Goal: Transaction & Acquisition: Purchase product/service

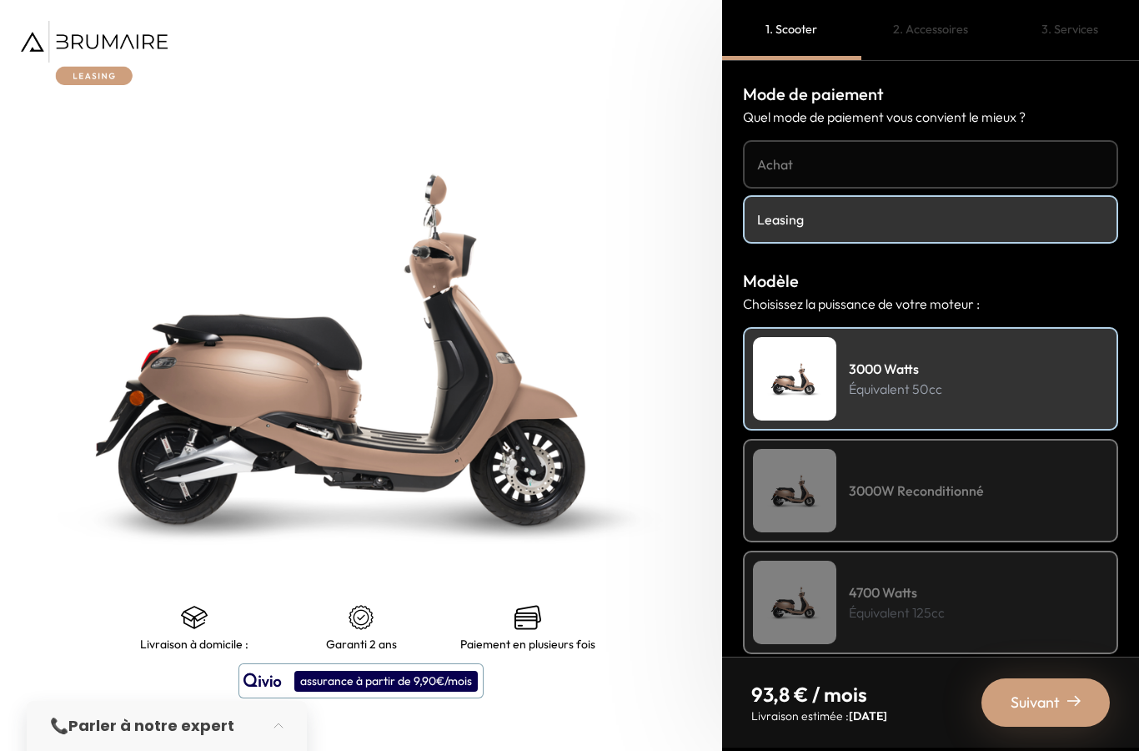
scroll to position [67, 0]
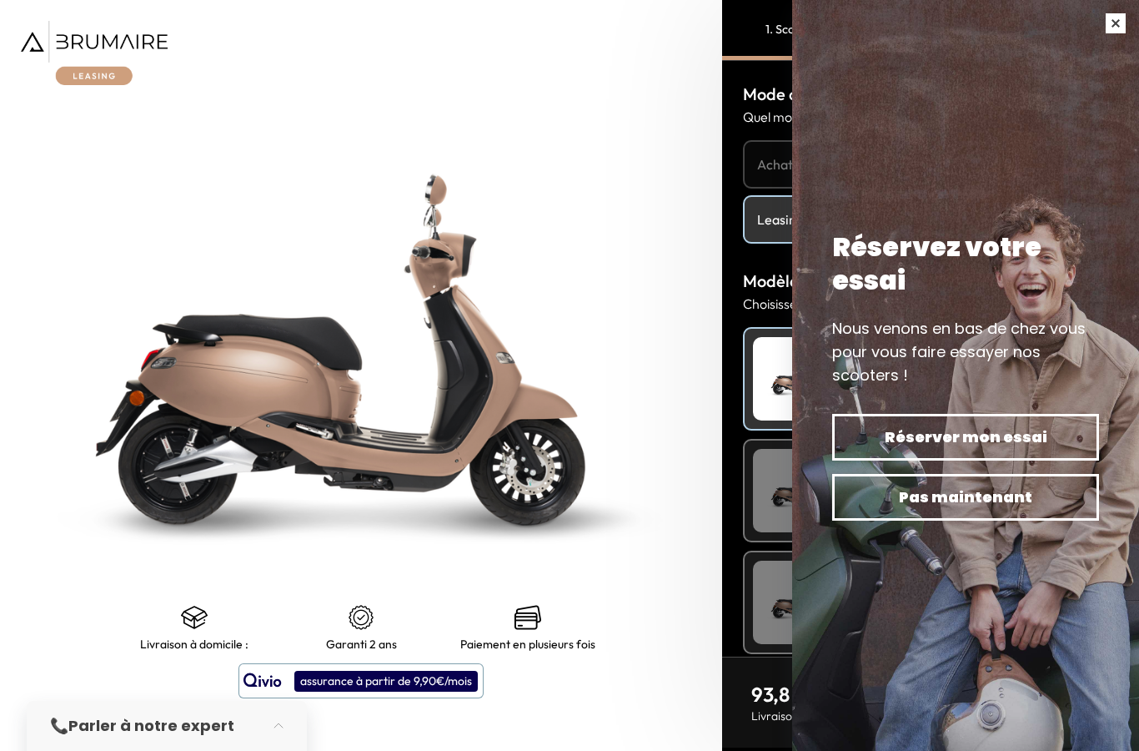
click at [1117, 21] on button "button" at bounding box center [1115, 23] width 47 height 47
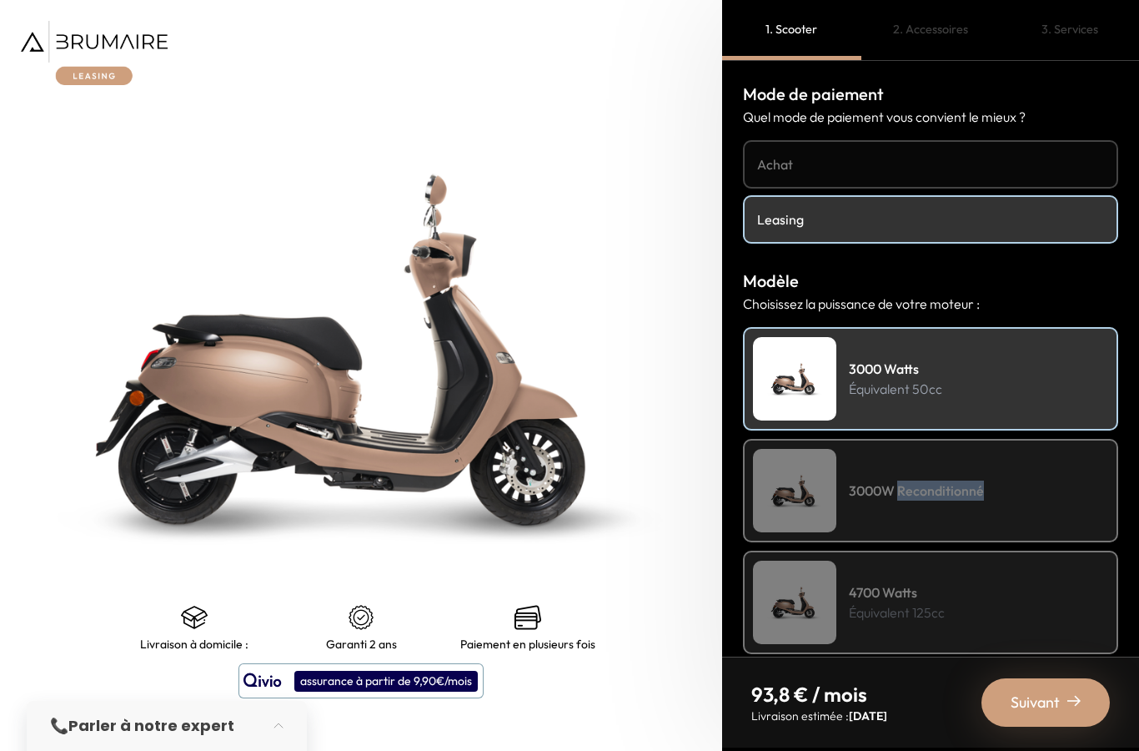
click at [975, 550] on div "4700 Watts Équivalent 125cc" at bounding box center [930, 601] width 375 height 103
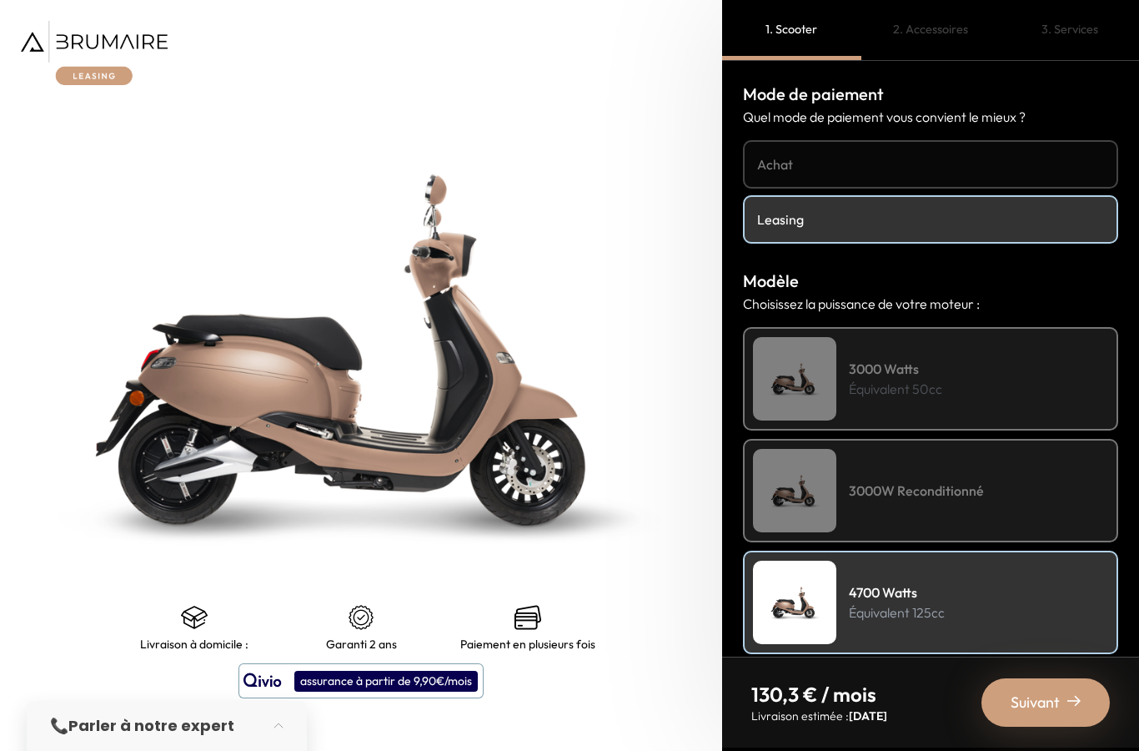
click at [922, 480] on h4 "3000W Reconditionné" at bounding box center [916, 490] width 135 height 20
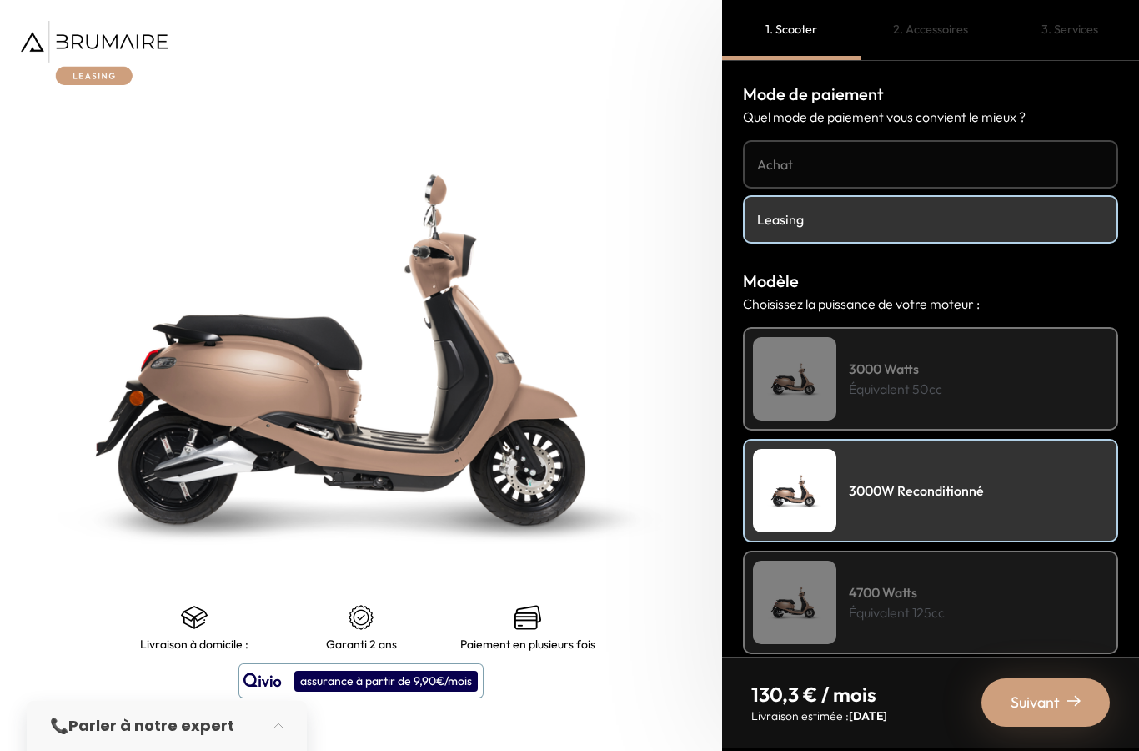
click at [1007, 327] on div "3000 Watts Équivalent 50cc" at bounding box center [930, 378] width 375 height 103
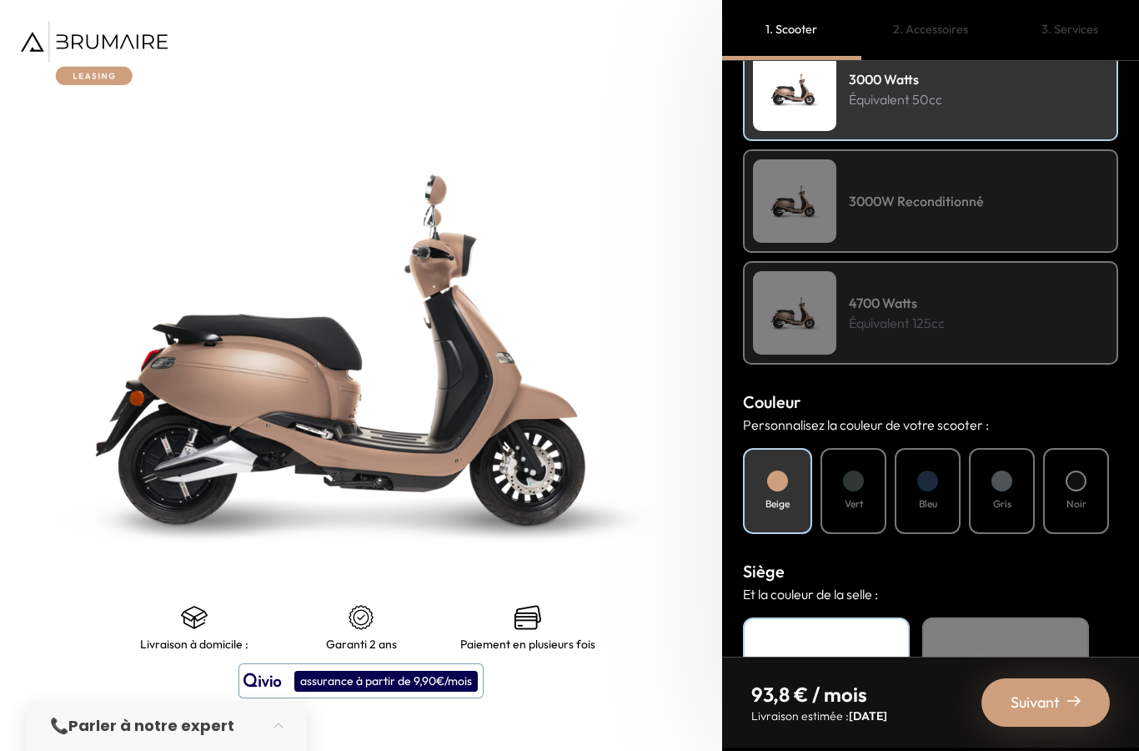
scroll to position [279, 0]
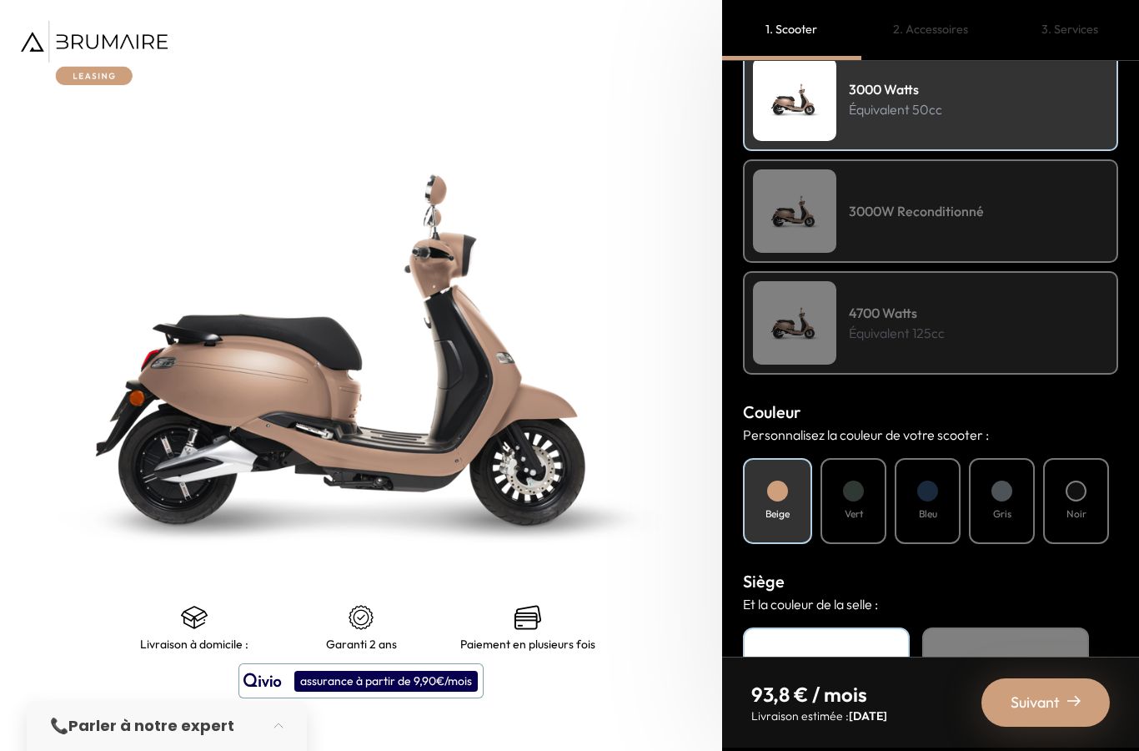
click at [869, 458] on div "Vert" at bounding box center [854, 501] width 66 height 86
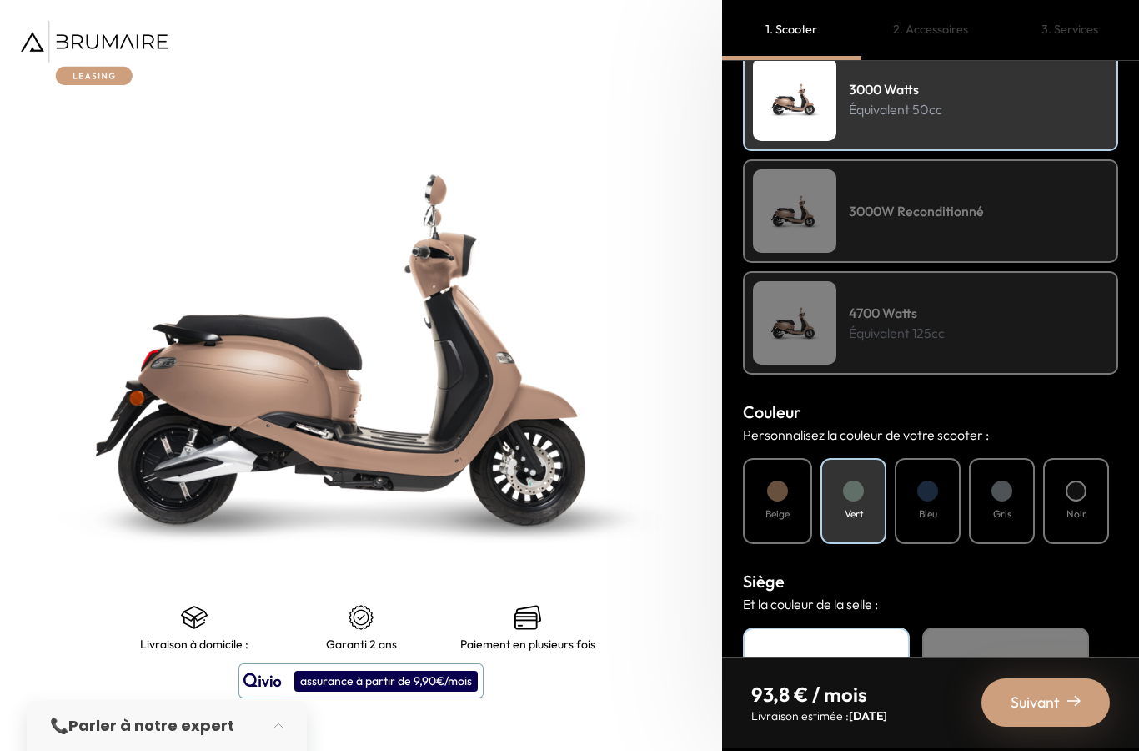
click at [921, 458] on div "Bleu" at bounding box center [928, 501] width 66 height 86
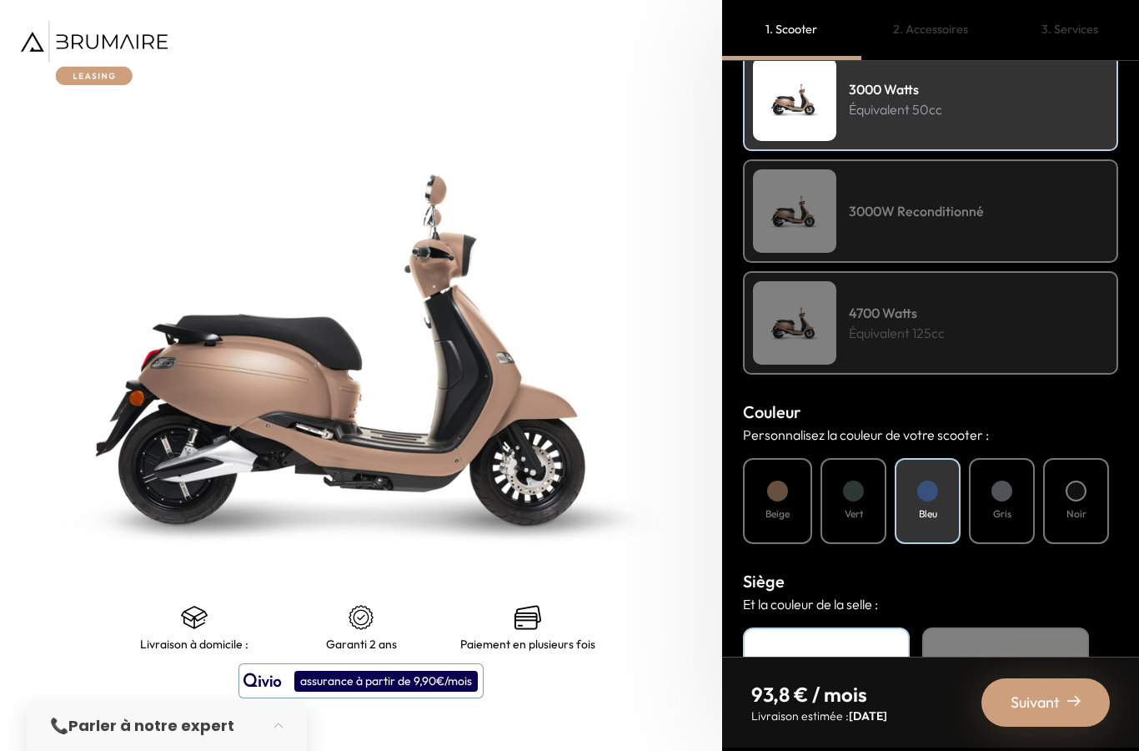
click at [979, 458] on div "Gris" at bounding box center [1002, 501] width 66 height 86
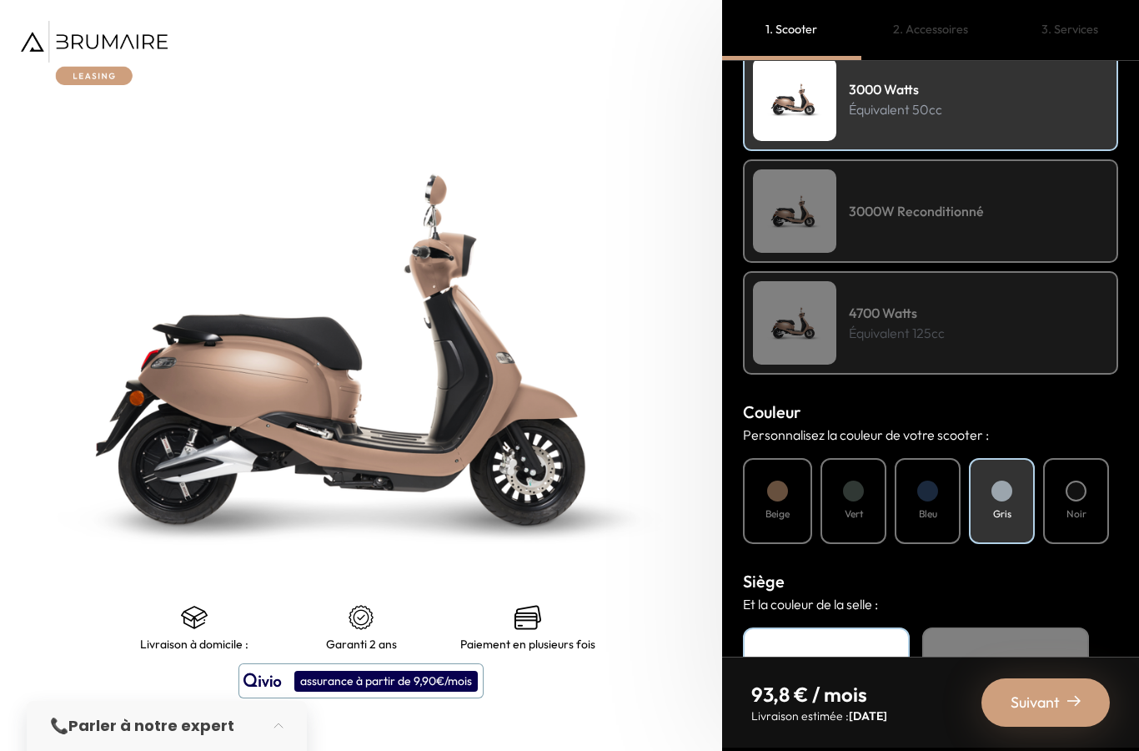
click at [1072, 458] on div "Noir" at bounding box center [1076, 501] width 66 height 86
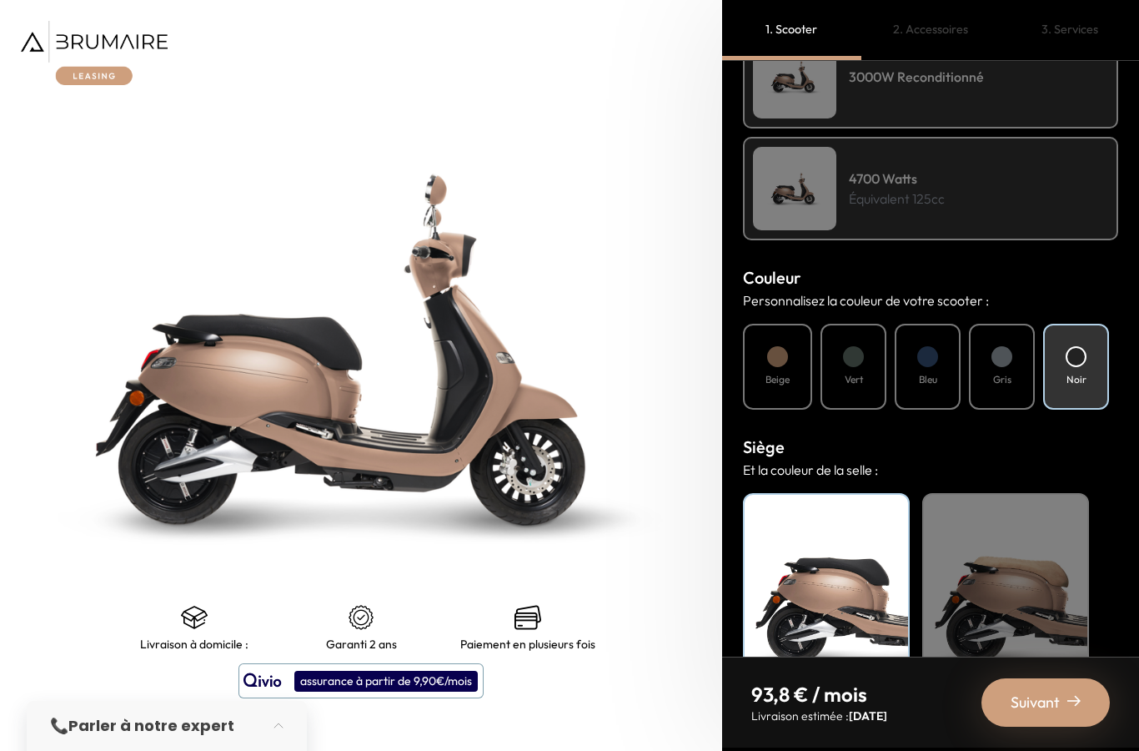
scroll to position [413, 0]
click at [931, 373] on h4 "Bleu" at bounding box center [928, 380] width 18 height 15
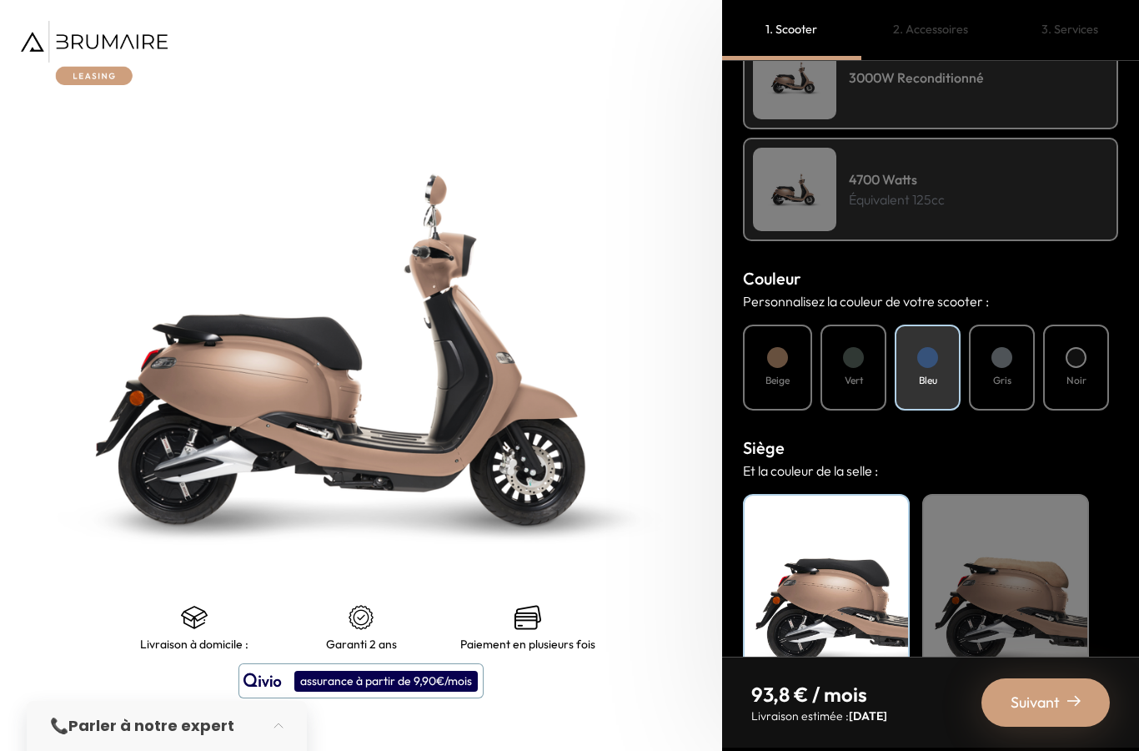
click at [979, 505] on div "Beige" at bounding box center [1005, 598] width 167 height 208
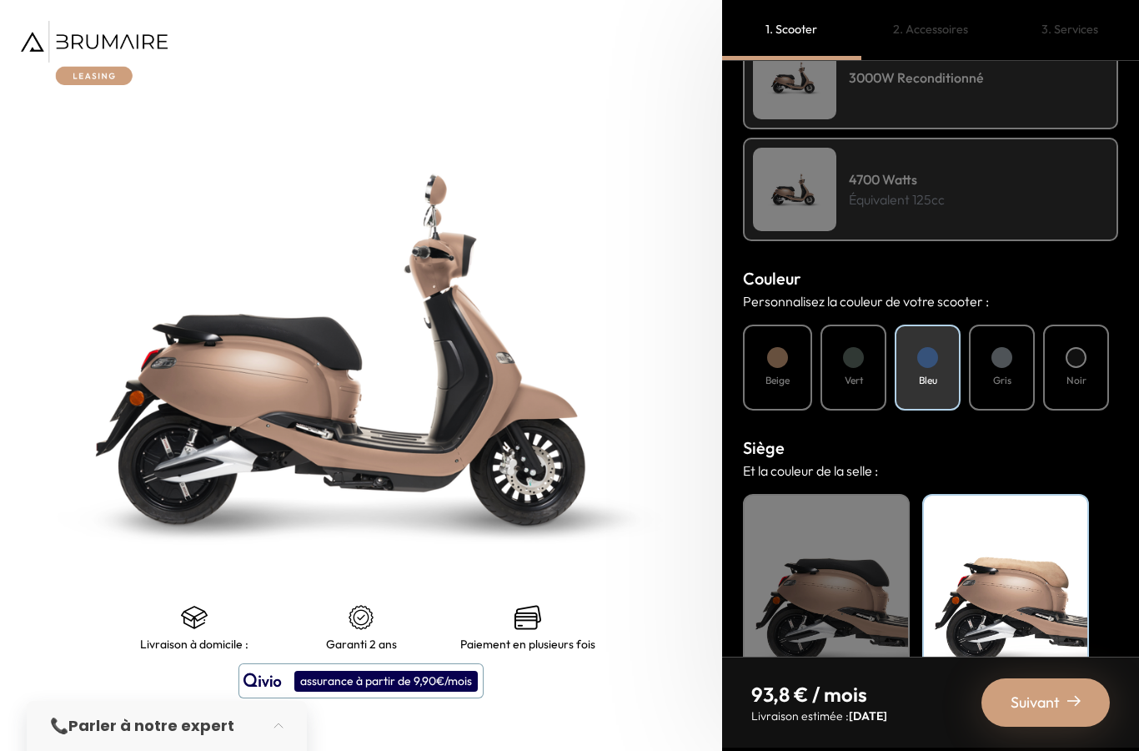
click at [856, 373] on h4 "Vert" at bounding box center [854, 380] width 18 height 15
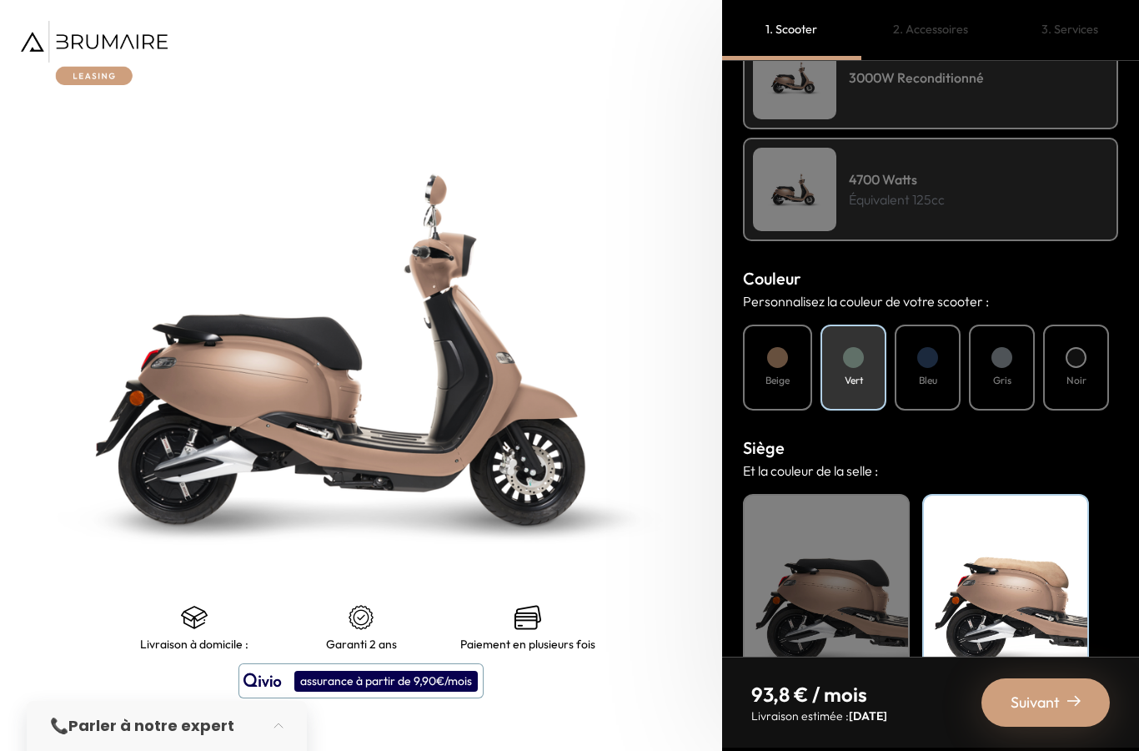
click at [1061, 708] on div "Suivant" at bounding box center [1046, 702] width 128 height 48
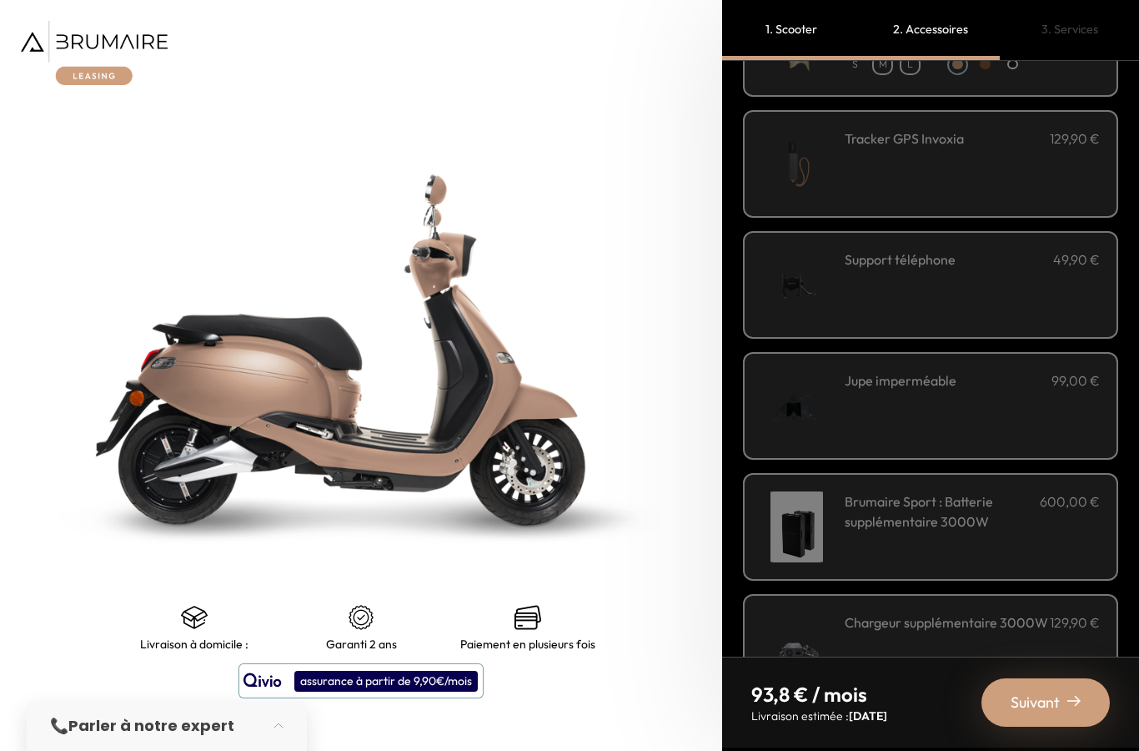
scroll to position [392, 0]
click at [1027, 707] on span "Suivant" at bounding box center [1035, 701] width 49 height 23
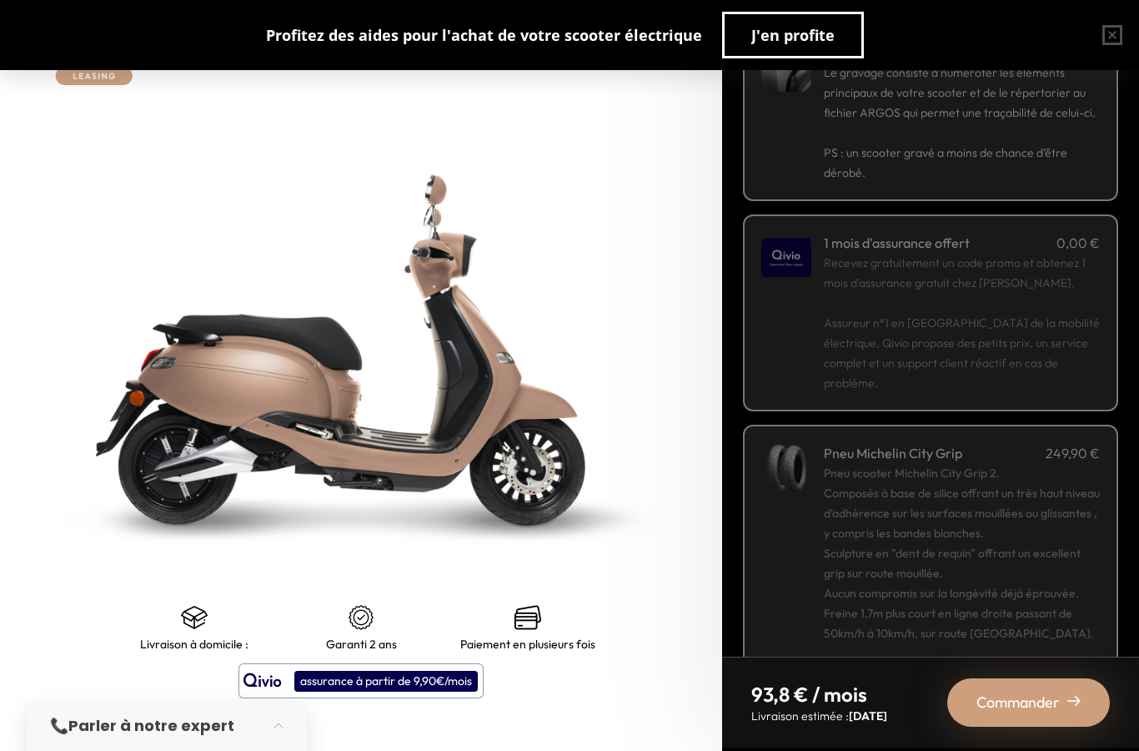
scroll to position [115, 0]
click at [1071, 701] on img at bounding box center [1073, 700] width 13 height 13
